Goal: Information Seeking & Learning: Learn about a topic

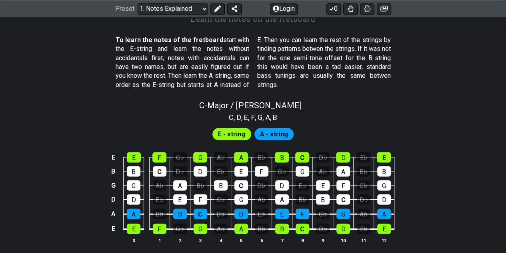
scroll to position [739, 0]
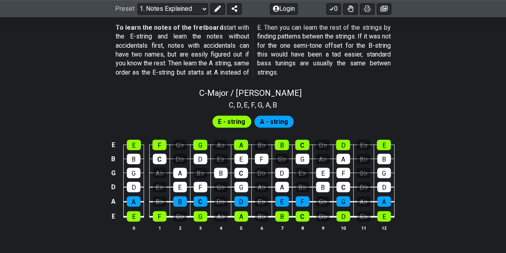
drag, startPoint x: 262, startPoint y: 145, endPoint x: 189, endPoint y: 157, distance: 73.4
click at [189, 157] on tbody "E E F G♭ G A♭ A B♭ B C D♭ D E♭ E B B C D♭ D E♭ E F G♭ G A♭ A B♭ B G G A♭ A B♭ B…" at bounding box center [251, 178] width 286 height 94
click at [422, 108] on div "C , D , E♭ , E , F , G , A , B♭ , B" at bounding box center [253, 103] width 506 height 13
click at [203, 160] on div "D" at bounding box center [201, 158] width 14 height 10
click at [206, 133] on td "G" at bounding box center [200, 138] width 20 height 14
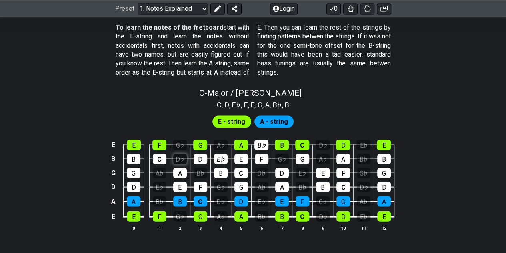
click at [187, 156] on div "D♭" at bounding box center [180, 158] width 14 height 10
click at [200, 169] on div "B♭" at bounding box center [201, 172] width 14 height 10
click at [175, 191] on td "B" at bounding box center [180, 194] width 20 height 15
click at [159, 187] on div "E♭" at bounding box center [160, 186] width 14 height 10
click at [161, 201] on div "B♭" at bounding box center [160, 201] width 14 height 10
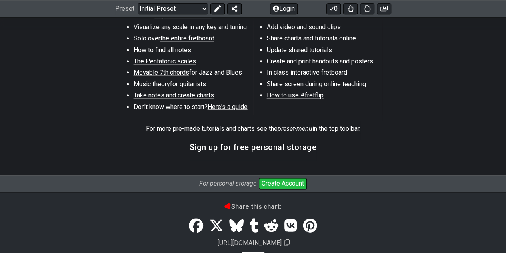
scroll to position [506, 0]
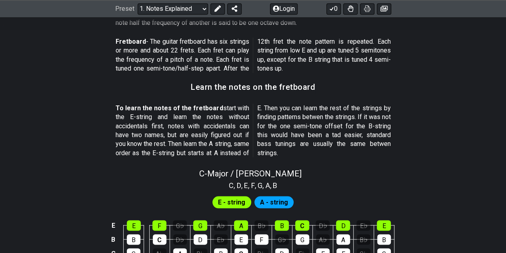
scroll to position [619, 0]
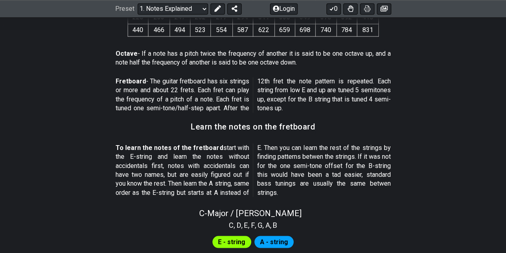
drag, startPoint x: 323, startPoint y: 105, endPoint x: 319, endPoint y: 106, distance: 5.1
click at [268, 86] on p "Fretboard - The guitar fretboard has six strings or more and about 22 frets. Ea…" at bounding box center [253, 95] width 275 height 36
click at [325, 111] on p "Fretboard - The guitar fretboard has six strings or more and about 22 frets. Ea…" at bounding box center [253, 95] width 275 height 36
click at [322, 108] on p "Fretboard - The guitar fretboard has six strings or more and about 22 frets. Ea…" at bounding box center [253, 95] width 275 height 36
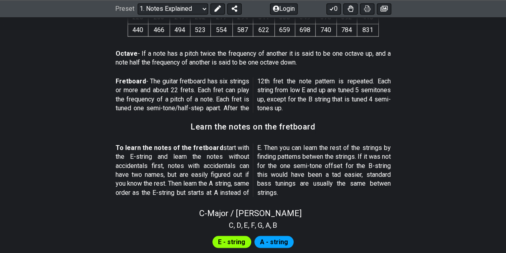
click at [315, 104] on p "Fretboard - The guitar fretboard has six strings or more and about 22 frets. Ea…" at bounding box center [253, 95] width 275 height 36
drag, startPoint x: 315, startPoint y: 104, endPoint x: 320, endPoint y: 108, distance: 6.0
click at [315, 104] on p "Fretboard - The guitar fretboard has six strings or more and about 22 frets. Ea…" at bounding box center [253, 95] width 275 height 36
drag, startPoint x: 323, startPoint y: 108, endPoint x: 267, endPoint y: 91, distance: 59.0
click at [274, 92] on p "Fretboard - The guitar fretboard has six strings or more and about 22 frets. Ea…" at bounding box center [253, 95] width 275 height 36
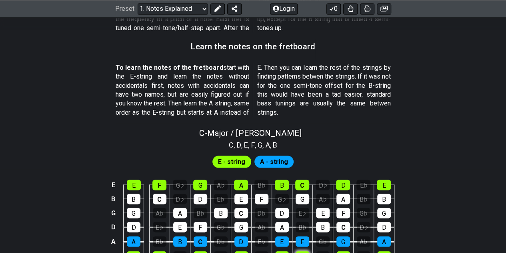
scroll to position [779, 0]
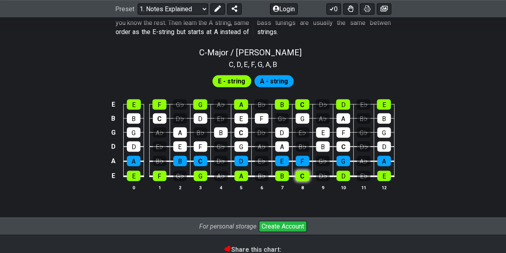
click at [301, 179] on div "C" at bounding box center [303, 176] width 14 height 10
click at [305, 177] on div "C" at bounding box center [303, 176] width 14 height 10
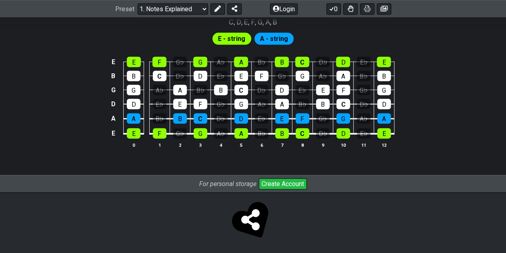
scroll to position [702, 0]
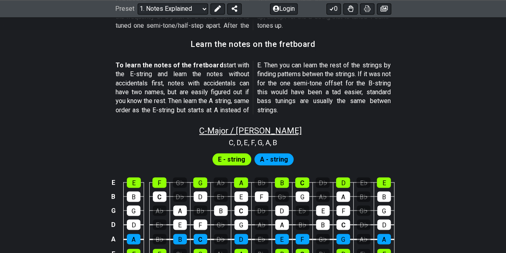
click at [260, 133] on div "C - Major / Ionian C , D , E , F , G , A , B E - string A - string E E F G♭ G A…" at bounding box center [253, 199] width 506 height 159
click at [255, 125] on span "C - Major / Ionian" at bounding box center [250, 130] width 102 height 10
select select "C"
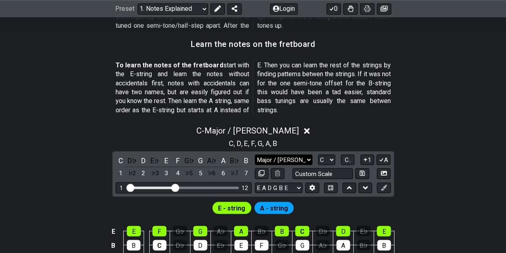
click at [288, 163] on select "Major / Ionian Custom Scale Minor Pentatonic Major Pentatonic Minor Blues Major…" at bounding box center [284, 159] width 58 height 11
click at [134, 155] on div "D♭" at bounding box center [132, 160] width 10 height 11
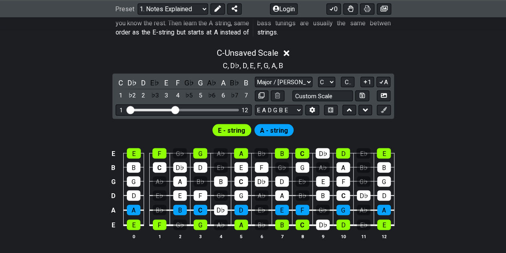
scroll to position [782, 0]
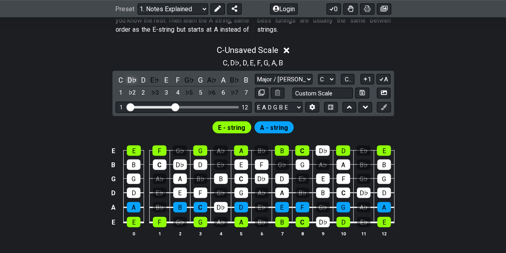
click at [133, 82] on div "D♭" at bounding box center [132, 79] width 10 height 11
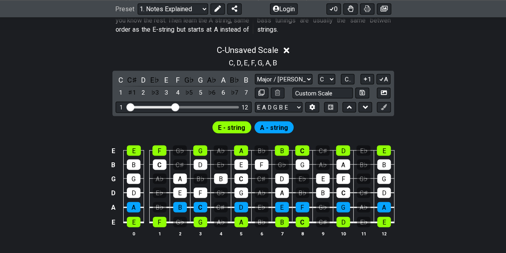
click at [133, 82] on div "C♯" at bounding box center [132, 79] width 10 height 11
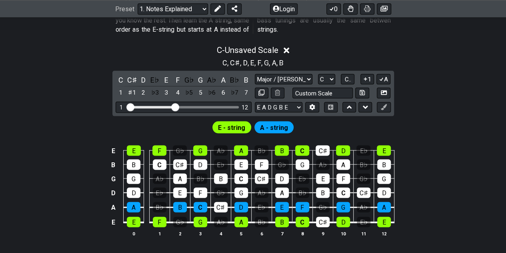
click at [133, 82] on div "C♯" at bounding box center [132, 79] width 10 height 11
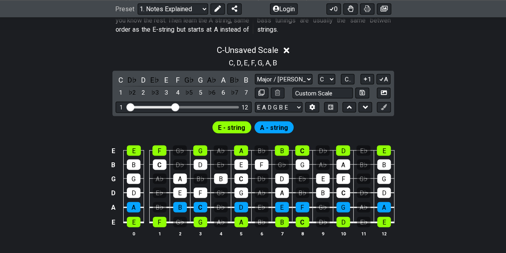
click at [133, 82] on div "D♭" at bounding box center [132, 79] width 10 height 11
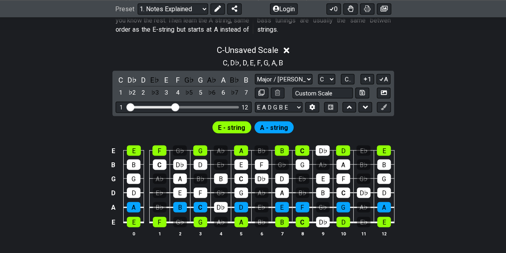
click at [133, 82] on div "D♭" at bounding box center [132, 79] width 10 height 11
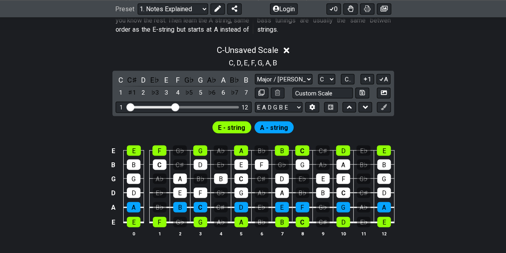
click at [133, 82] on div "C♯" at bounding box center [132, 79] width 10 height 11
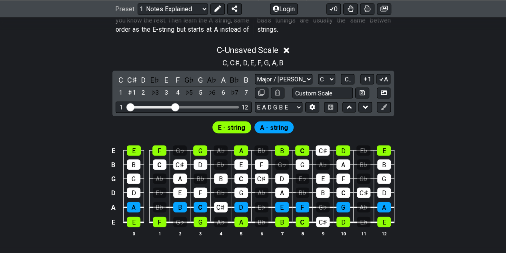
click at [133, 82] on div "C♯" at bounding box center [132, 79] width 10 height 11
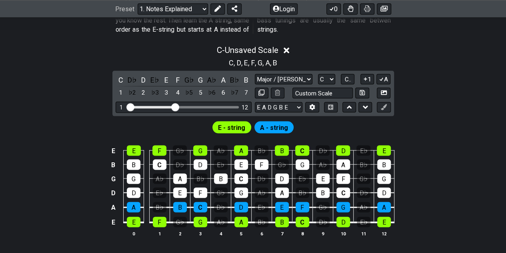
click at [133, 82] on div "D♭" at bounding box center [132, 79] width 10 height 11
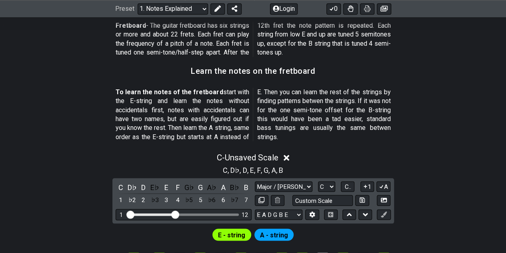
scroll to position [662, 0]
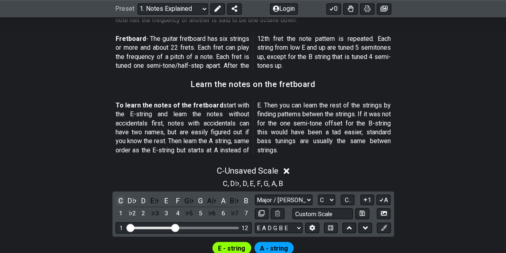
click at [123, 198] on div "C" at bounding box center [121, 200] width 10 height 11
click at [129, 198] on div "D♭" at bounding box center [132, 200] width 10 height 11
click at [120, 198] on div "C" at bounding box center [121, 200] width 10 height 11
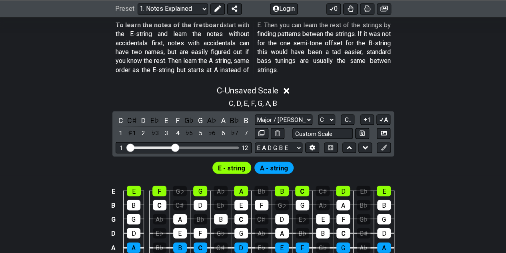
click at [289, 92] on icon at bounding box center [287, 90] width 6 height 8
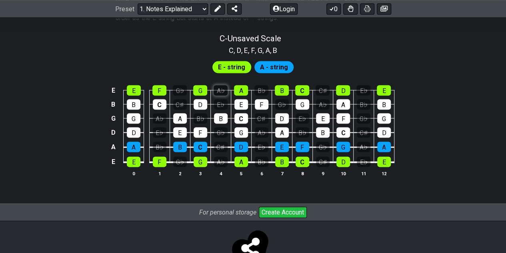
scroll to position [822, 0]
